Goal: Task Accomplishment & Management: Complete application form

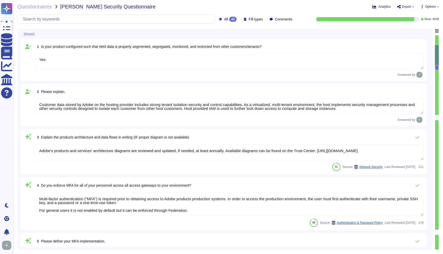
type textarea "Yes."
type textarea "Customer data stored by Adobe on the hosting provider includes strong tenant is…"
type textarea "Adobe's products and services' architecture diagrams are reviewed and updated, …"
type textarea "Multi-factor authentication (“MFA”) is required prior to obtaining access to Ad…"
type textarea "Not Enabled by default. Multi-factor authentication is available for client acc…"
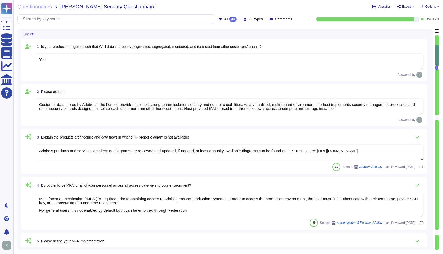
type textarea "Multi-factor authentication (“MFA”) is required prior to obtaining access to Ad…"
type textarea "Documented policies and procedures exist that cover unauthorized software insta…"
type textarea "Lo ipsumdolo sita CON 52979, Adipi'e Seddoeiusmo Temporin Utlabo etdolore mag a…"
type textarea "SaaS administrators and end users access the application through the same web i…"
type textarea "Yes we do all of the above - 2FA, audit trails, IP address filtering, firewalls…"
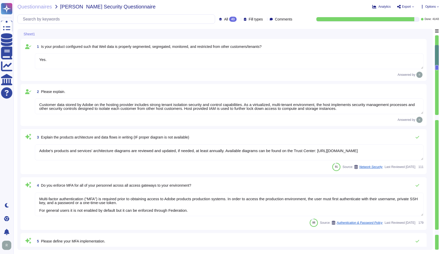
type textarea "Lo ipsumdolo sita CON 52979, Adipi'e Seddoeiusmo Temporin Utlabo etdolore mag a…"
